Goal: Task Accomplishment & Management: Use online tool/utility

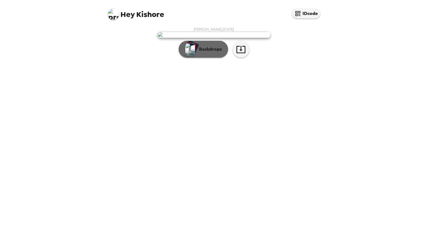
click at [213, 53] on p "Backdrops" at bounding box center [210, 49] width 26 height 7
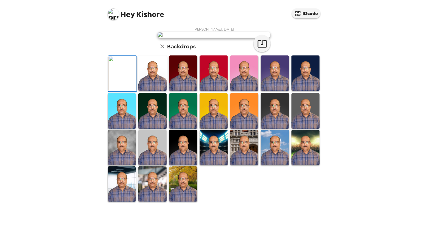
click at [163, 91] on img at bounding box center [152, 72] width 28 height 35
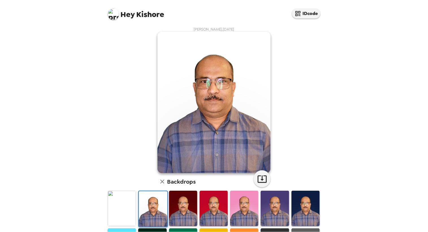
click at [217, 203] on img at bounding box center [214, 208] width 28 height 35
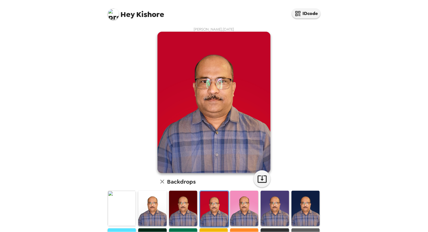
click at [247, 206] on img at bounding box center [244, 208] width 28 height 35
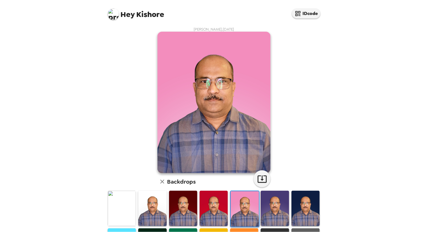
click at [282, 208] on img at bounding box center [275, 208] width 28 height 35
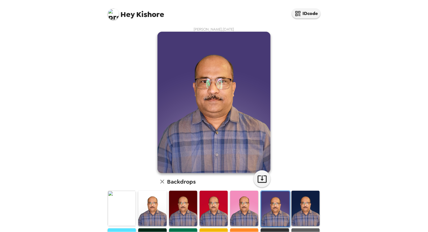
click at [301, 207] on img at bounding box center [306, 208] width 28 height 35
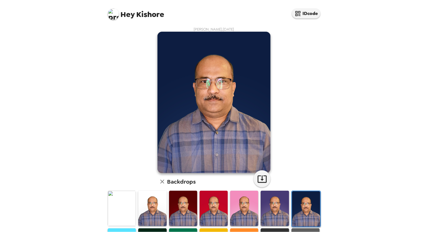
click at [122, 212] on img at bounding box center [122, 208] width 28 height 35
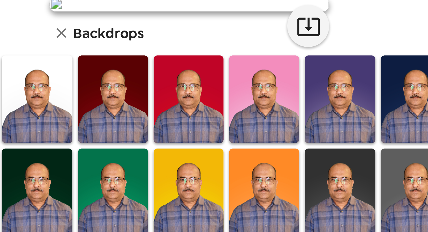
scroll to position [1, 0]
